Goal: Task Accomplishment & Management: Use online tool/utility

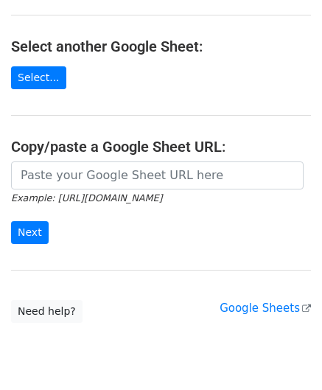
scroll to position [148, 0]
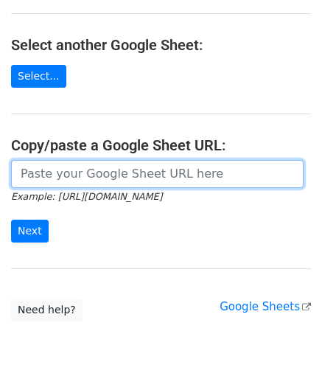
click at [66, 164] on input "url" at bounding box center [157, 174] width 293 height 28
paste input "[URL][DOMAIN_NAME]"
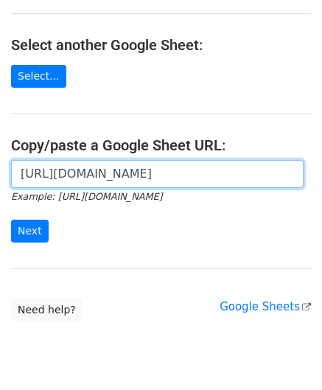
scroll to position [0, 326]
type input "[URL][DOMAIN_NAME]"
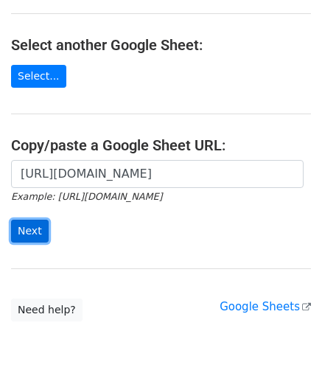
click at [35, 231] on input "Next" at bounding box center [30, 231] width 38 height 23
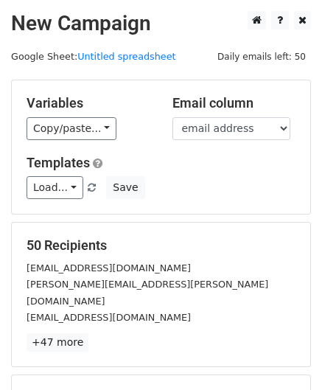
scroll to position [180, 0]
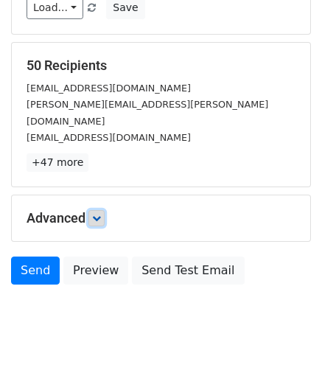
click at [91, 210] on link at bounding box center [97, 218] width 16 height 16
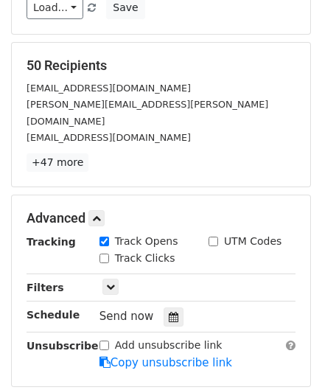
click at [178, 307] on div "Send now" at bounding box center [186, 317] width 173 height 20
click at [173, 308] on div at bounding box center [174, 317] width 20 height 19
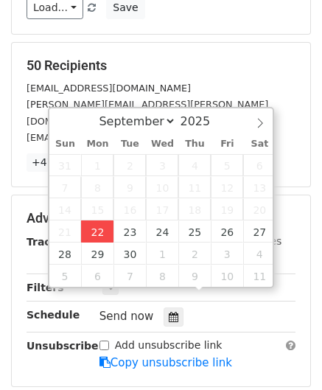
type input "[DATE] 12:00"
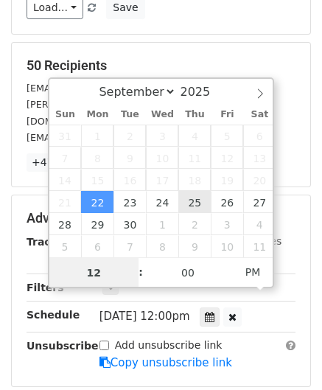
paste input "Hour"
type input "2"
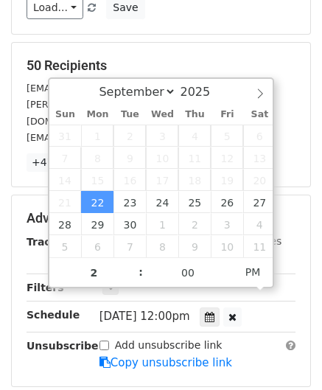
type input "[DATE] 14:00"
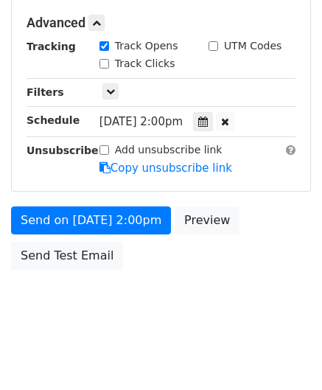
scroll to position [358, 0]
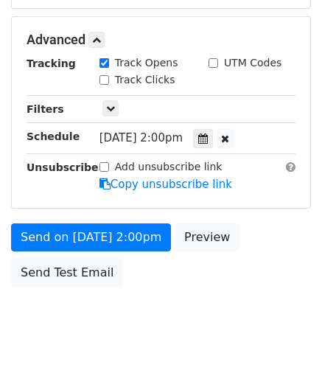
click at [194, 306] on body "New Campaign Daily emails left: 50 Google Sheet: Untitled spreadsheet Variables…" at bounding box center [161, 3] width 322 height 701
